Goal: Transaction & Acquisition: Download file/media

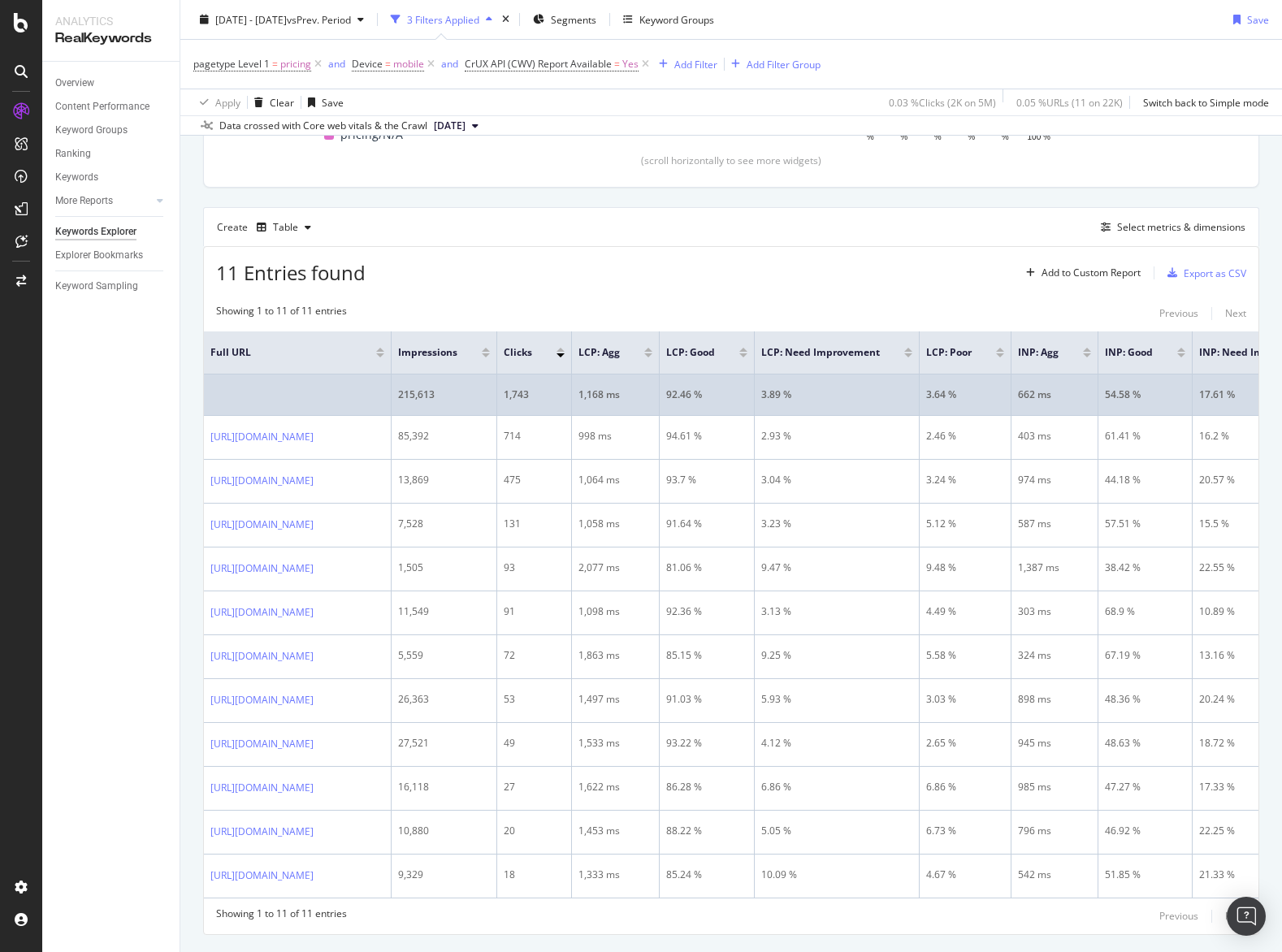
scroll to position [381, 0]
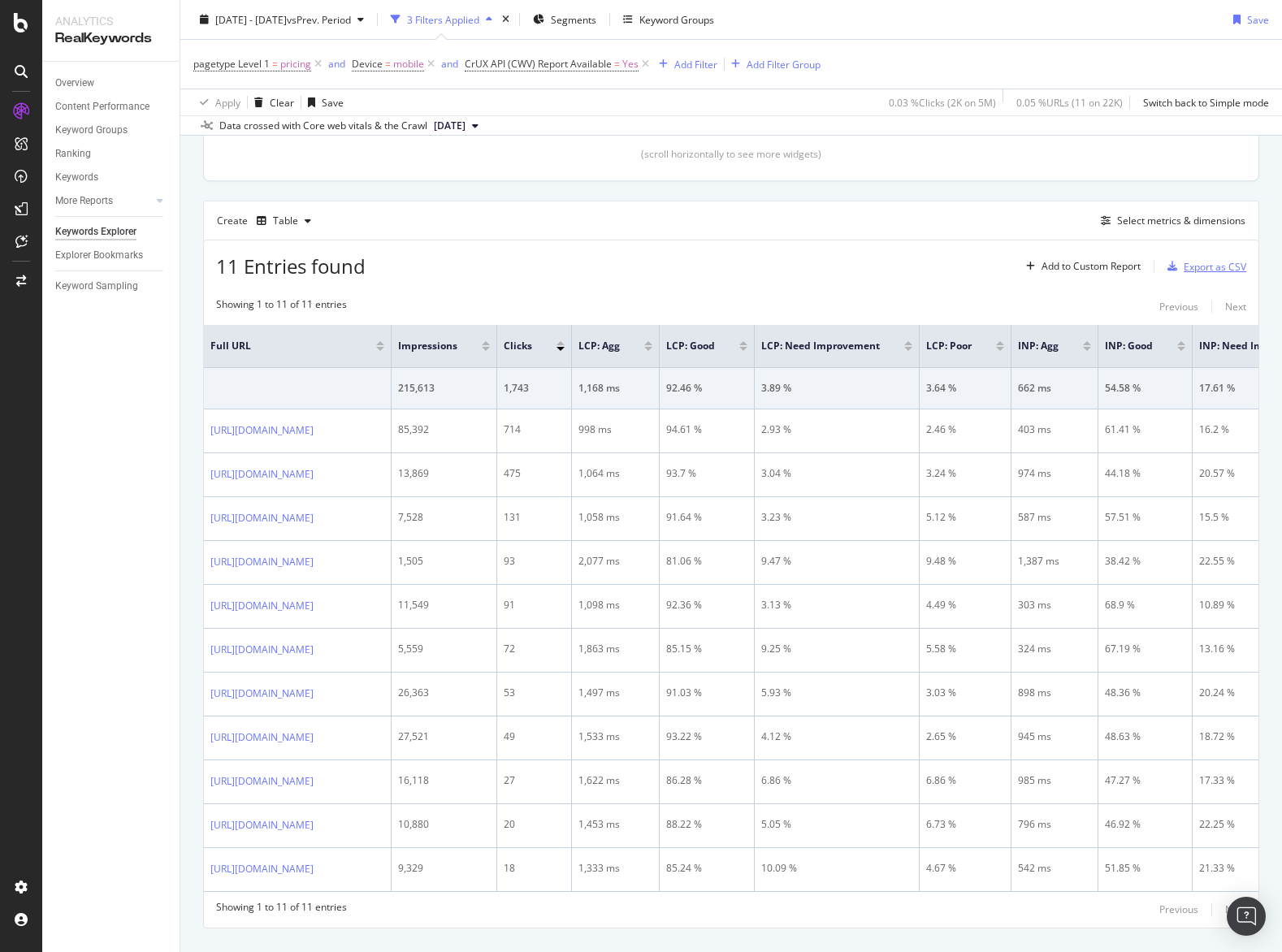
click at [1195, 272] on div "Export as CSV" at bounding box center [1215, 267] width 63 height 14
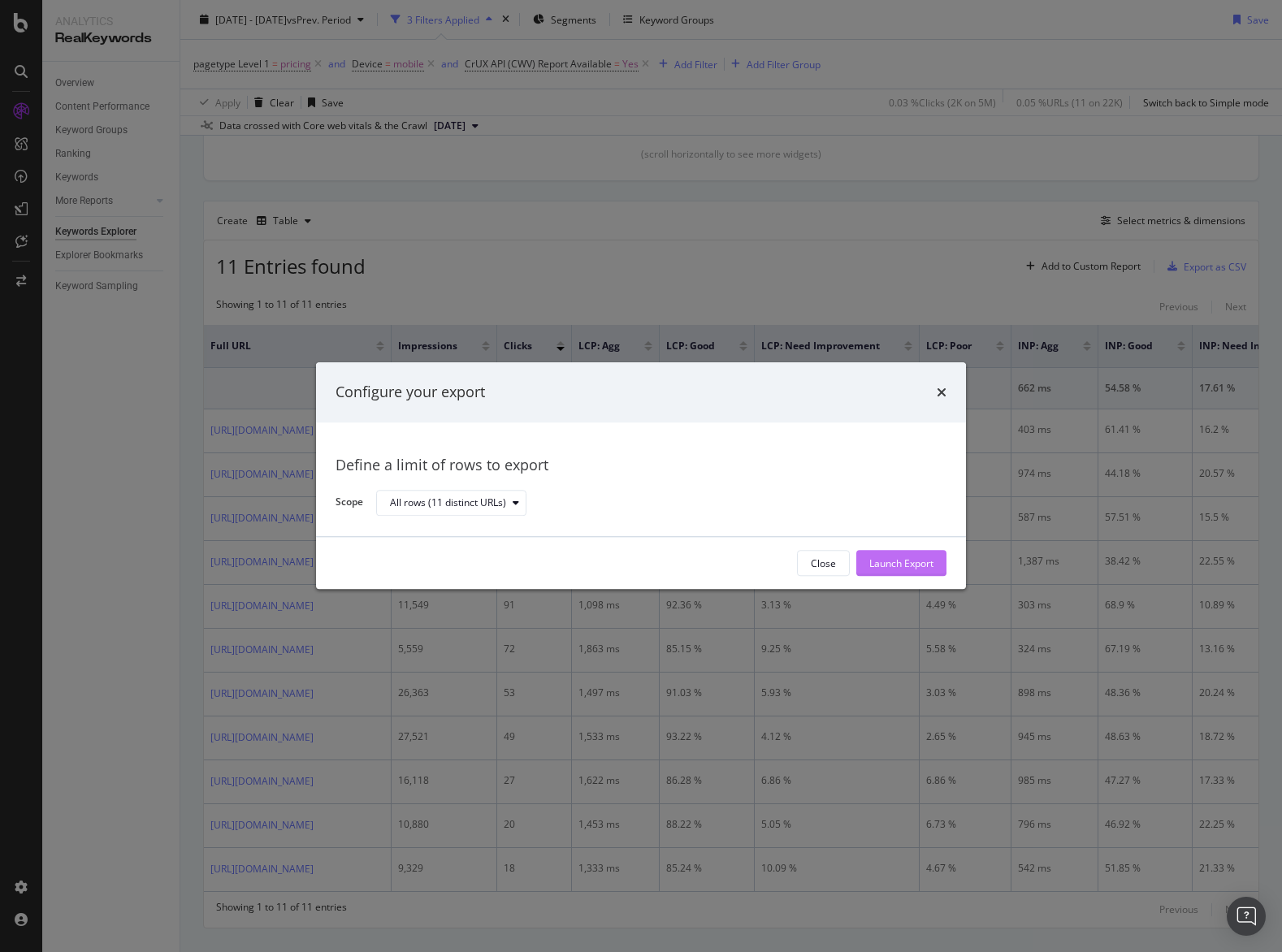
click at [900, 566] on div "Launch Export" at bounding box center [901, 563] width 65 height 14
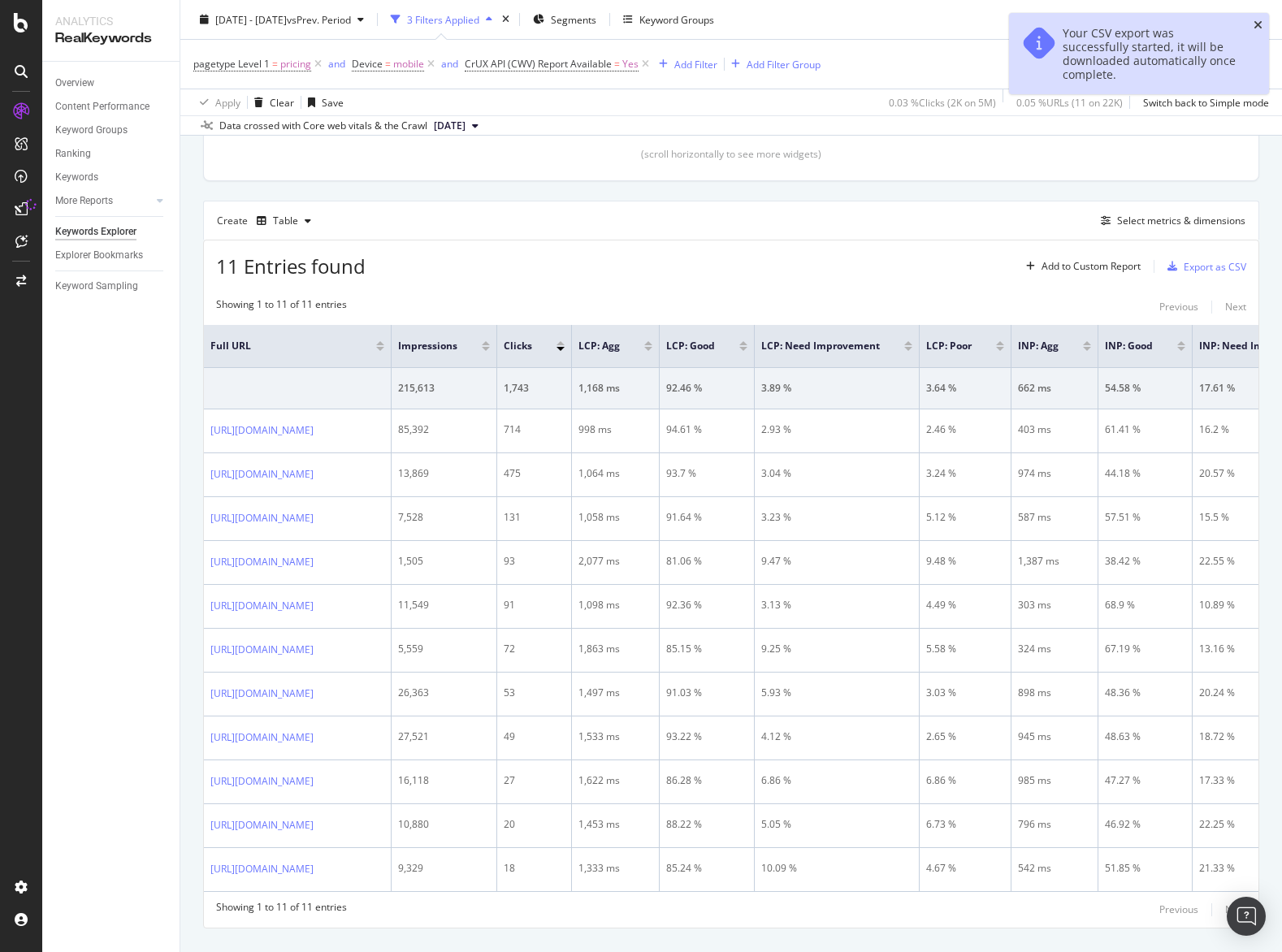
click at [1255, 28] on icon "close toast" at bounding box center [1258, 25] width 9 height 11
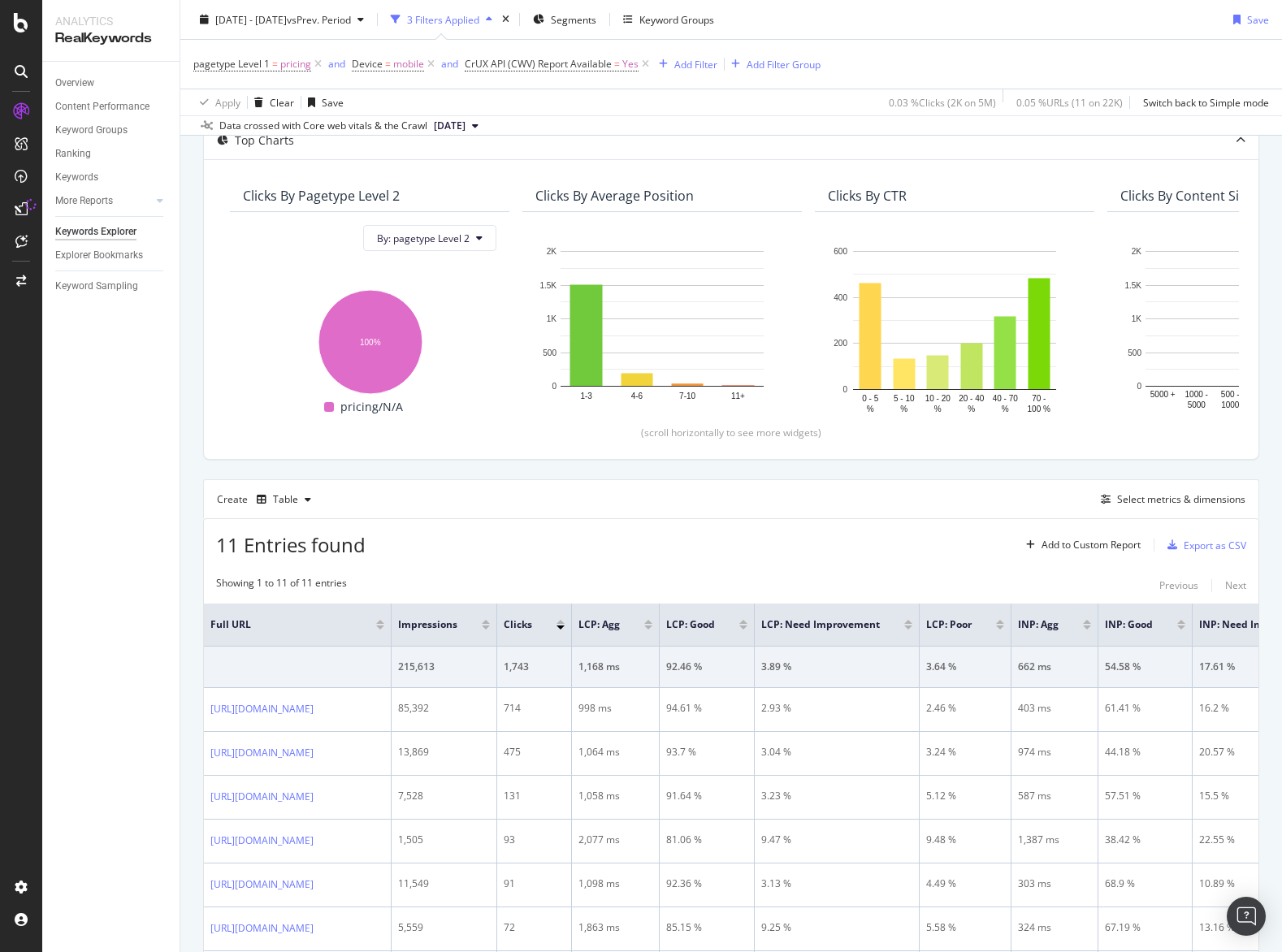
scroll to position [0, 0]
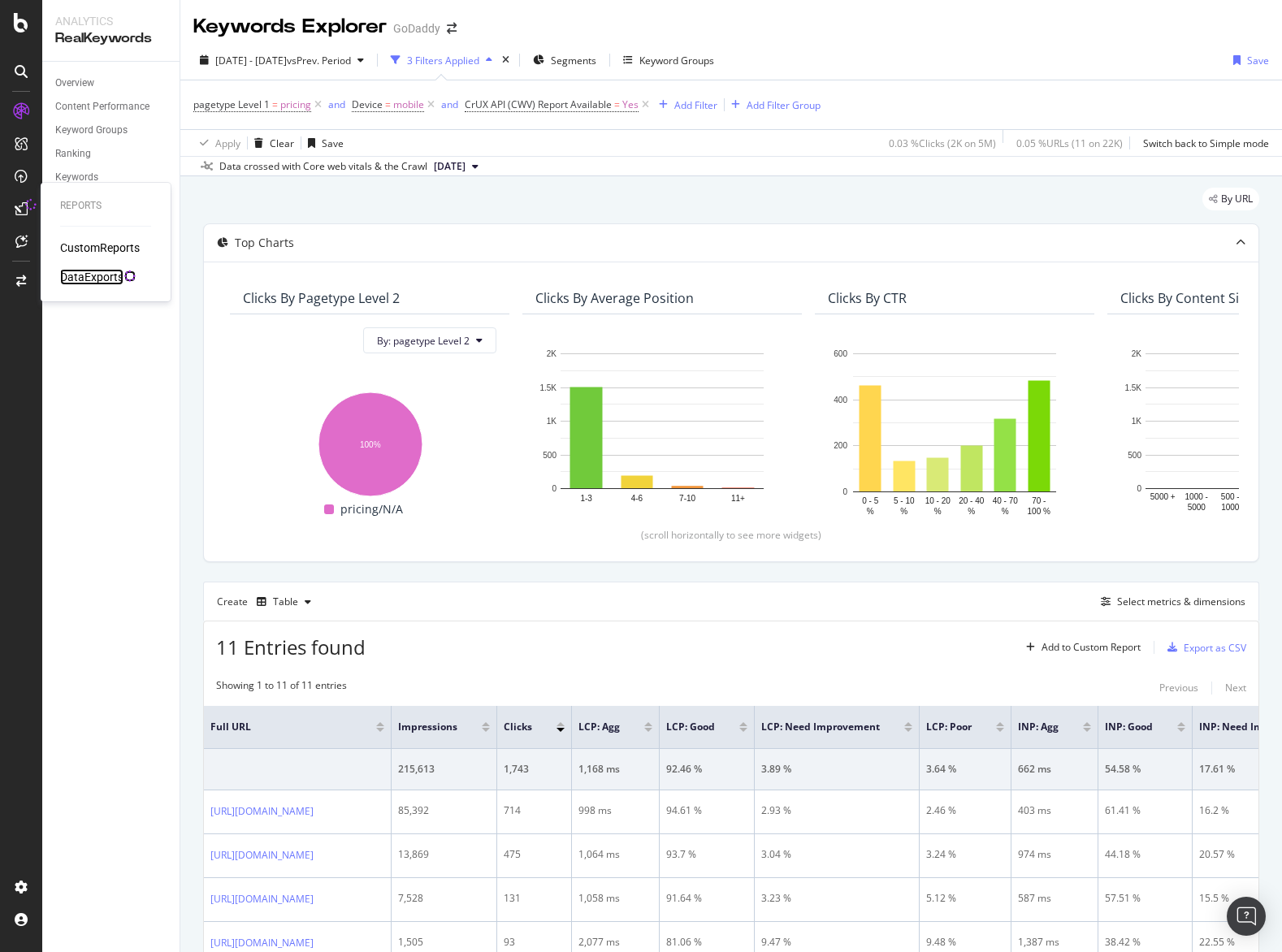
click at [120, 278] on div "DataExports" at bounding box center [92, 277] width 64 height 16
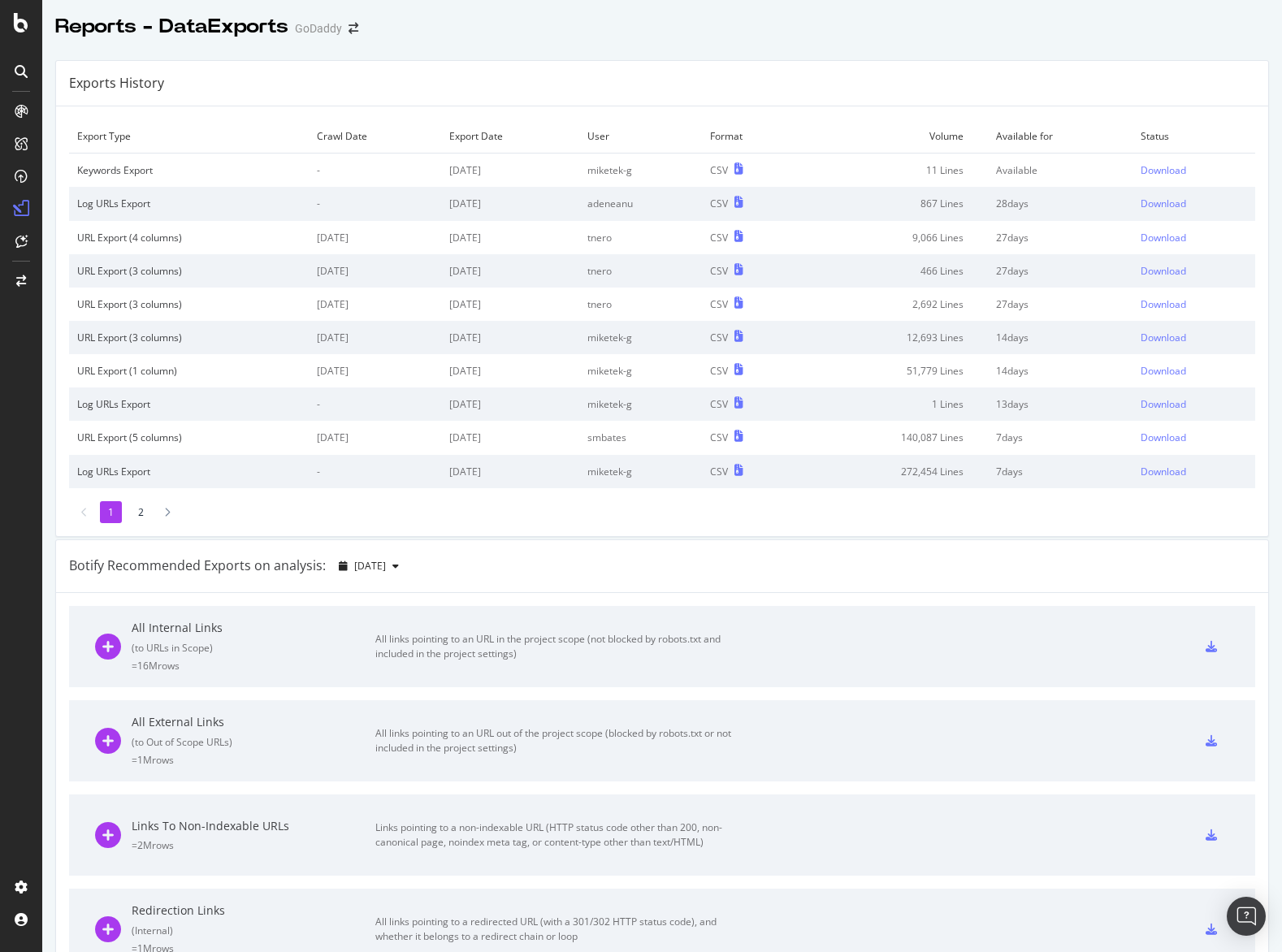
click at [1041, 43] on div at bounding box center [662, 44] width 1240 height 7
click at [1152, 166] on div "Download" at bounding box center [1163, 170] width 46 height 14
